Goal: Task Accomplishment & Management: Manage account settings

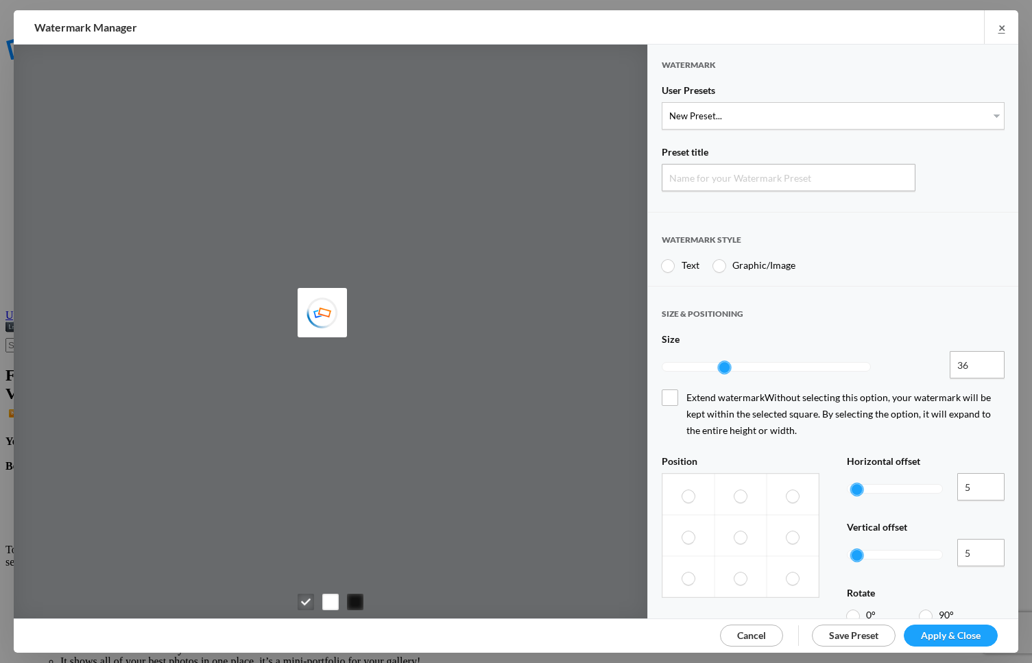
type input "Watermark-8/25/2025"
radio input "true"
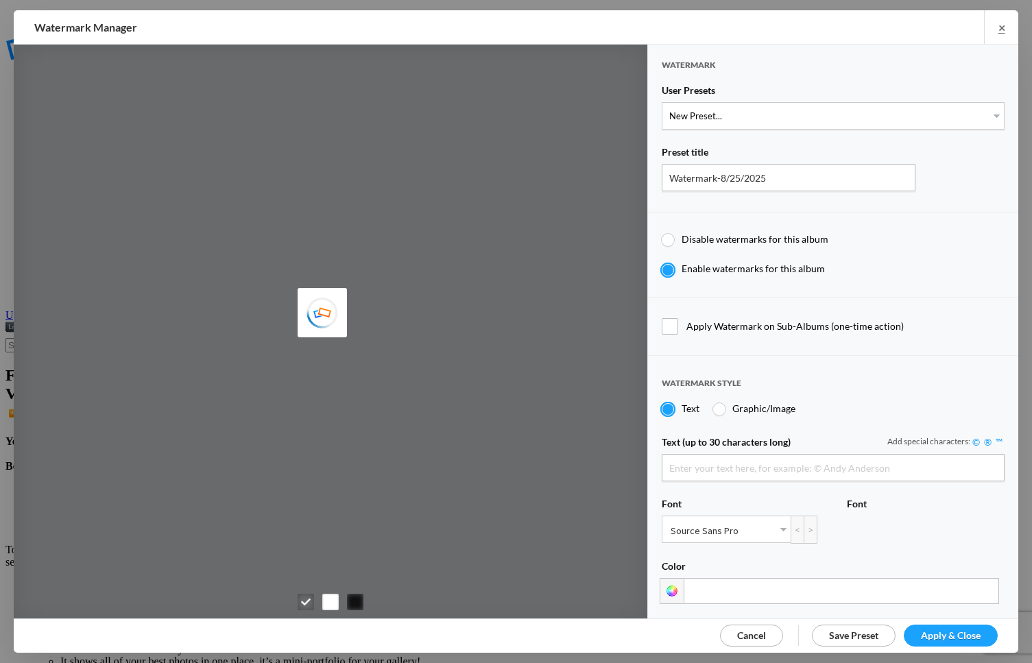
type input "Scotty Kirby"
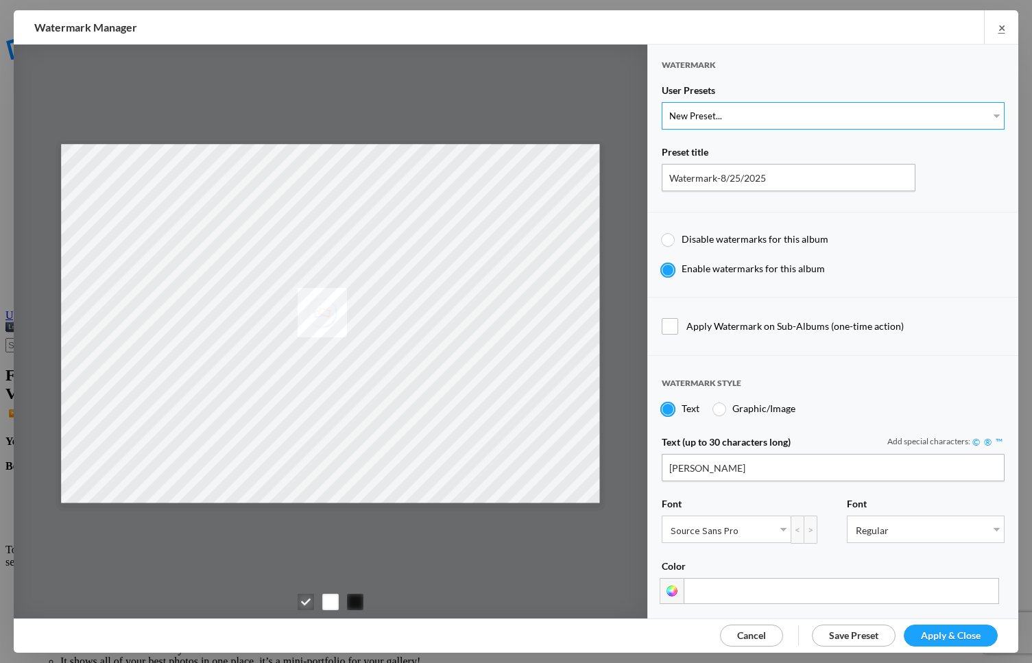
select select "1: Object"
type input "PROOF TEXT"
type input "PROOF PROOF PROOF PROOF PROOF"
type input "0.5"
type input "128"
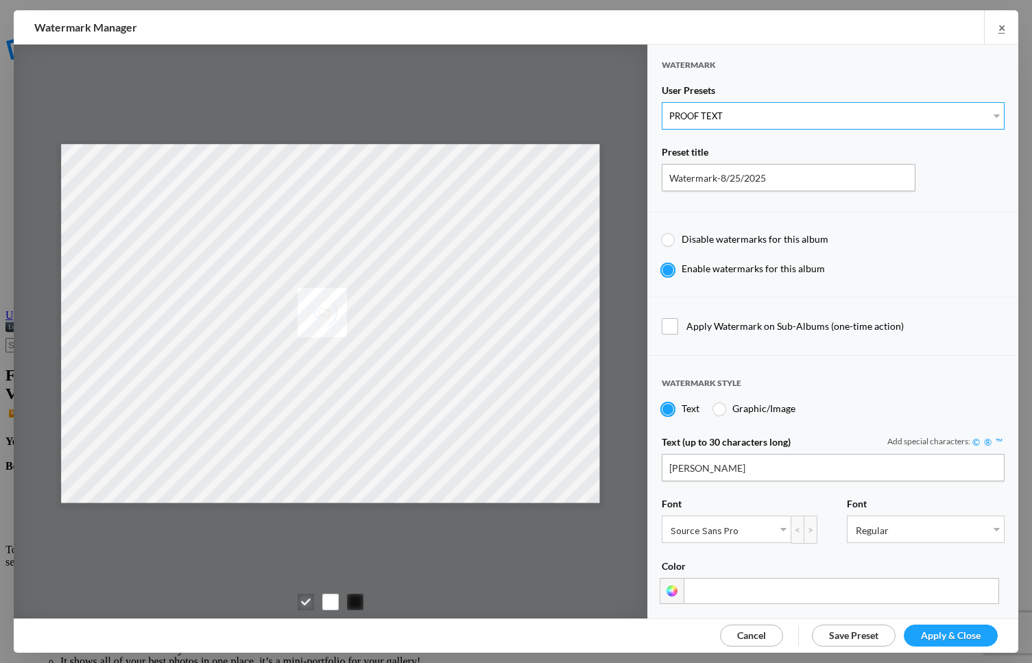
radio input "true"
type input "0"
radio input "false"
click at [946, 634] on span "Apply & Close" at bounding box center [951, 635] width 60 height 12
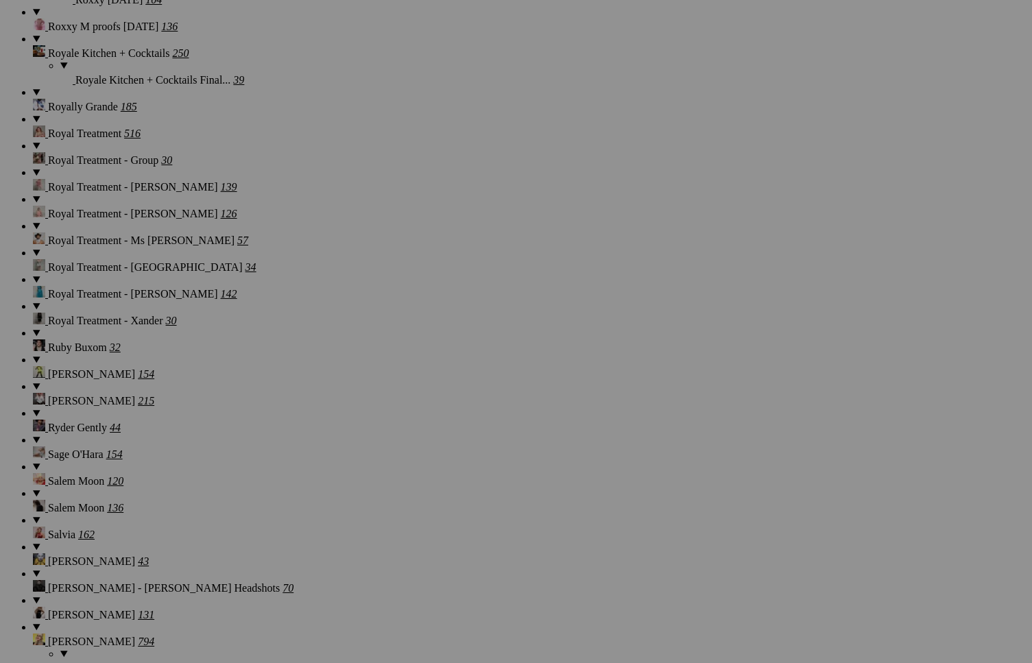
scroll to position [14687, 0]
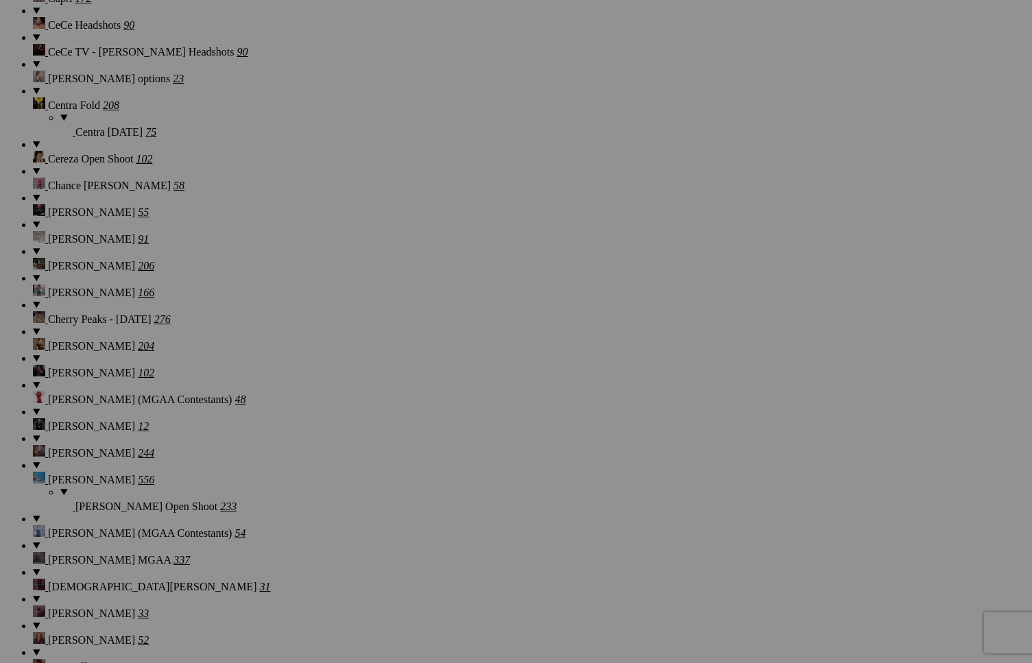
scroll to position [3942, 0]
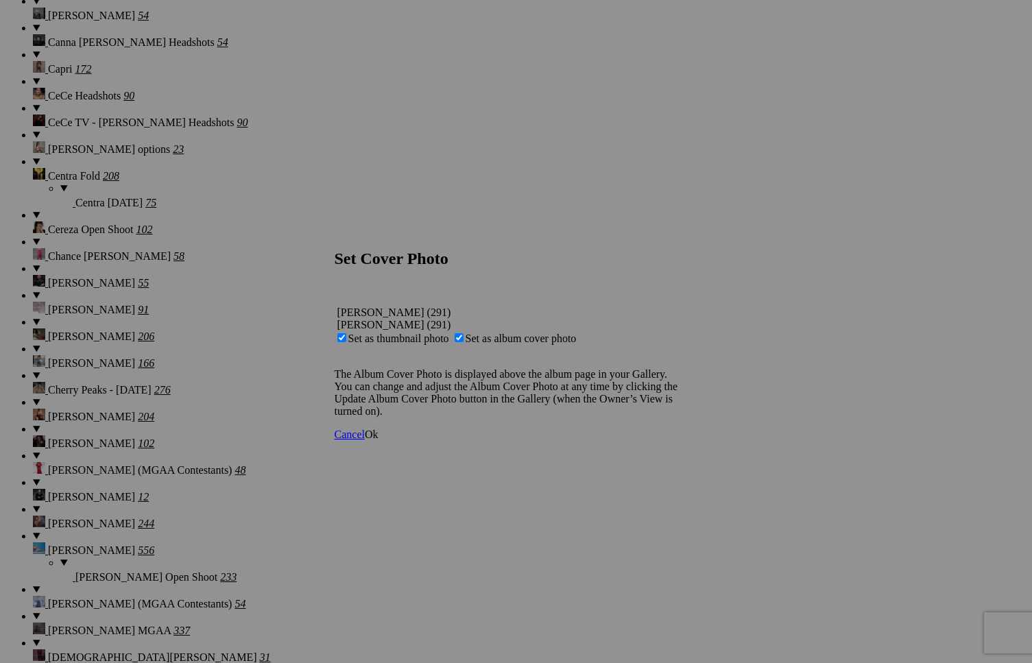
click at [379, 440] on span "Ok" at bounding box center [372, 435] width 14 height 12
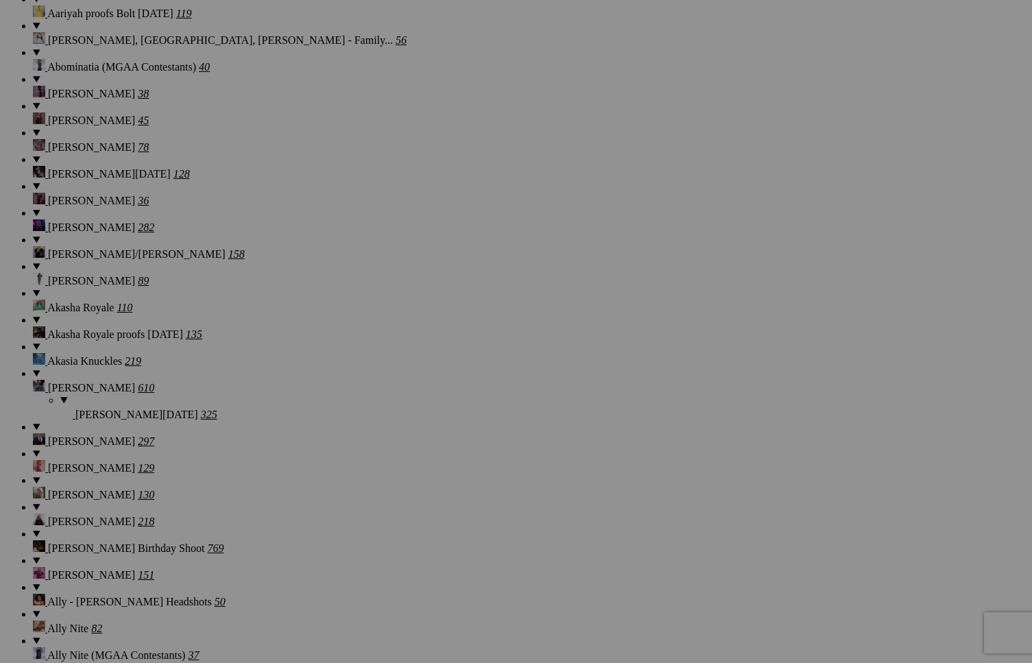
scroll to position [1163, 0]
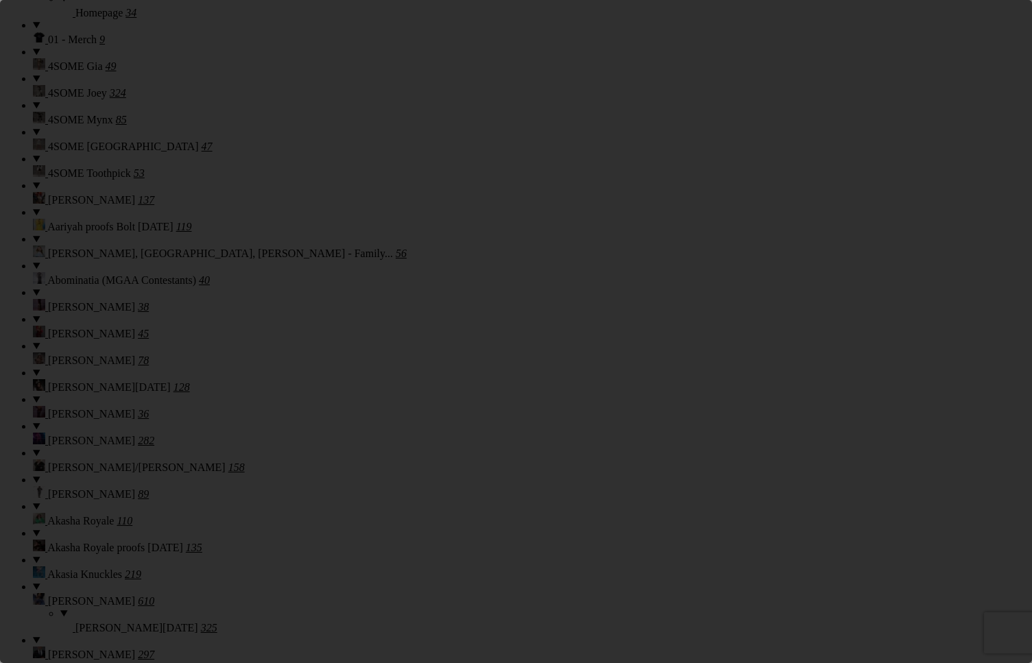
scroll to position [0, 0]
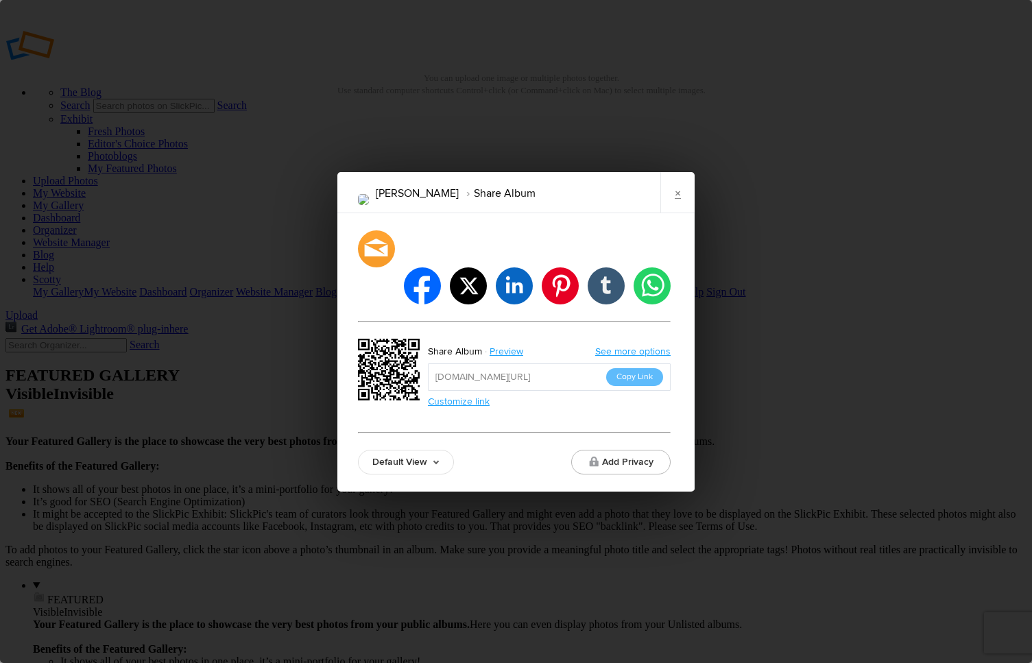
click at [413, 450] on link "Default View" at bounding box center [406, 462] width 96 height 25
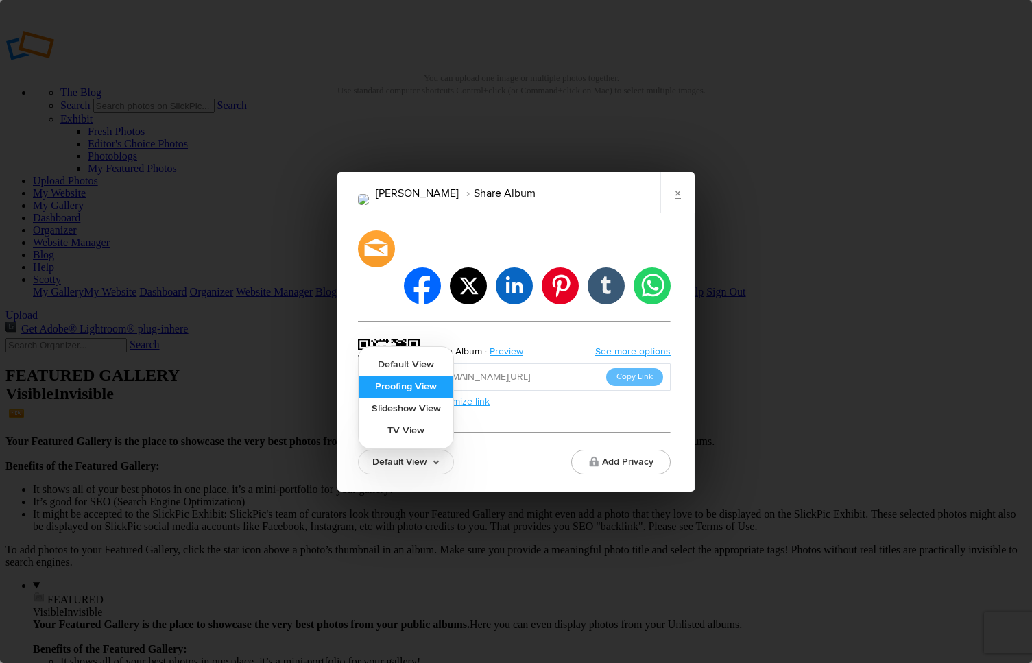
click at [448, 376] on link "Proofing View" at bounding box center [406, 387] width 95 height 22
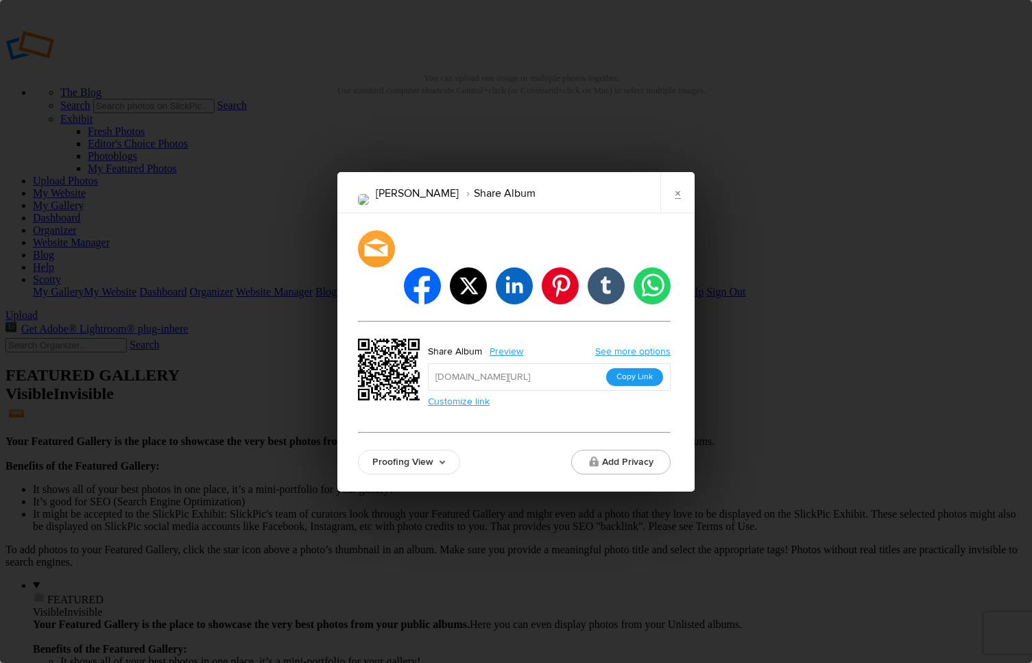
click at [643, 368] on button "Copy Link" at bounding box center [634, 377] width 57 height 18
click at [676, 213] on link "×" at bounding box center [677, 192] width 34 height 41
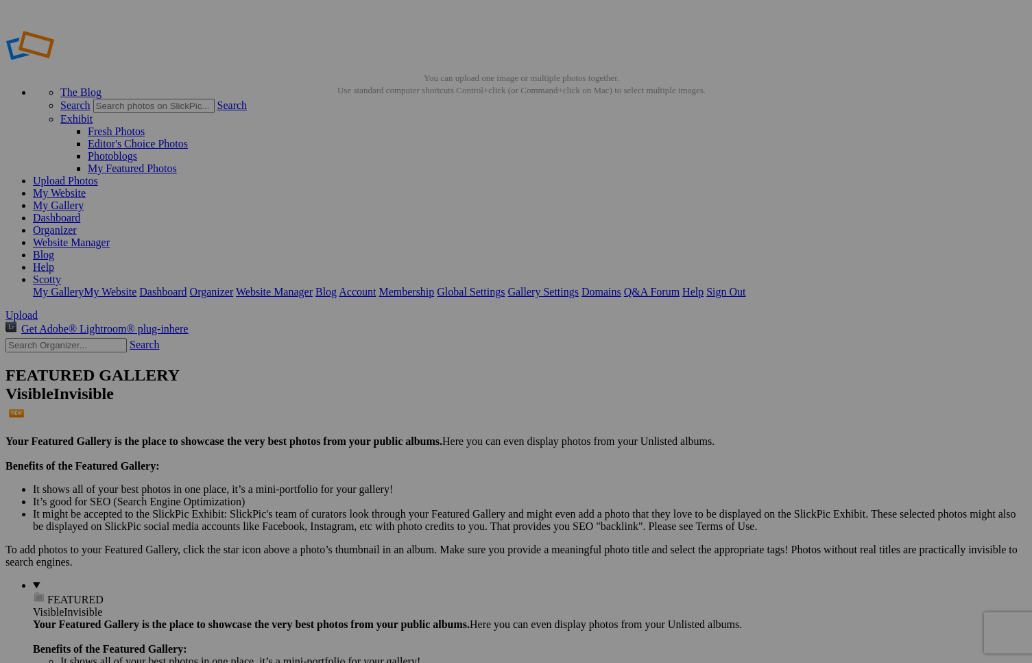
click at [104, 338] on input "text" at bounding box center [65, 345] width 121 height 14
type input "s"
type input "Lexxx"
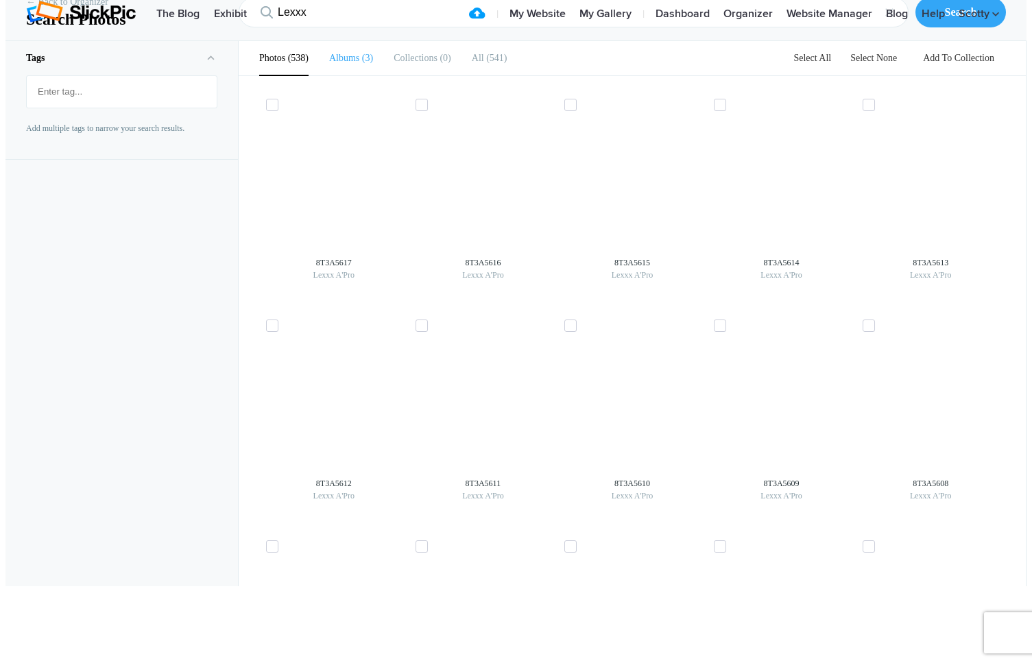
click at [363, 63] on span "3" at bounding box center [366, 58] width 14 height 10
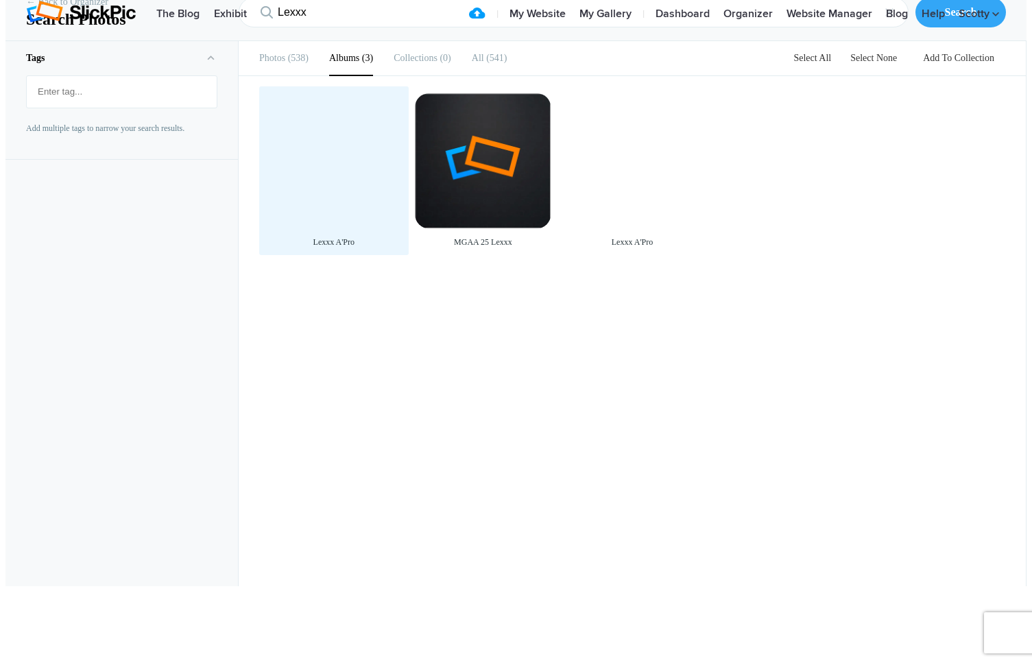
click at [356, 189] on div at bounding box center [334, 161] width 136 height 136
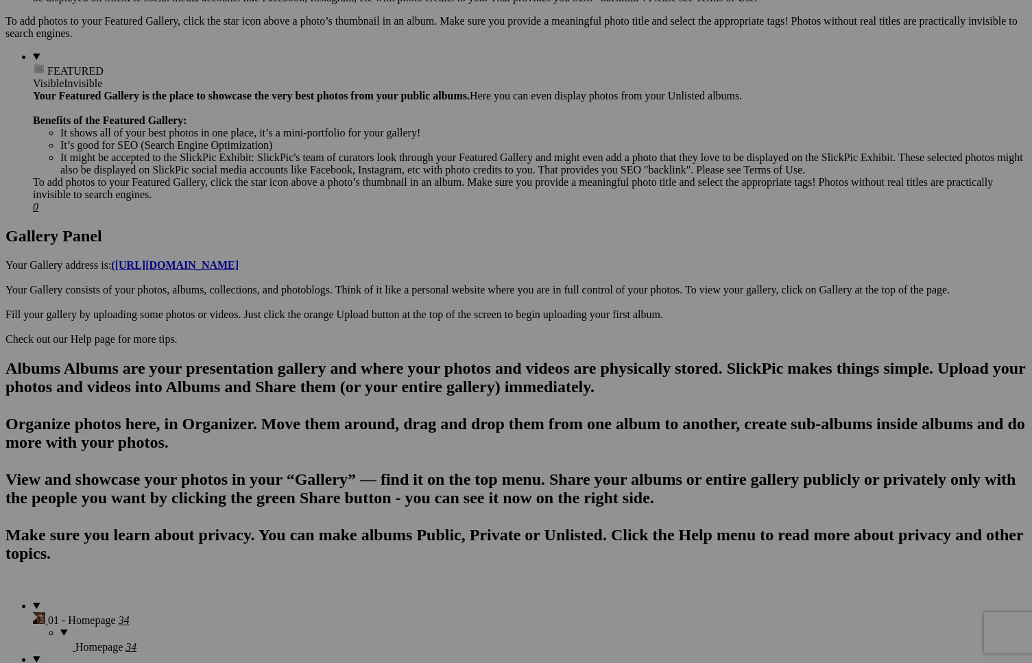
scroll to position [413, 0]
